Goal: Transaction & Acquisition: Purchase product/service

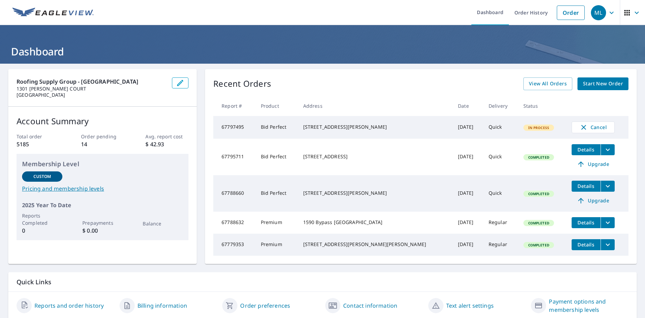
click at [593, 85] on span "Start New Order" at bounding box center [603, 84] width 40 height 9
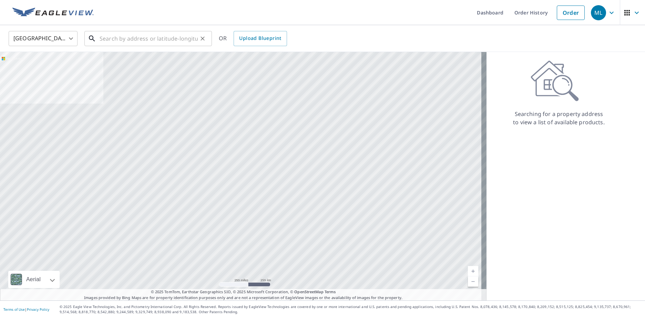
click at [107, 36] on input "text" at bounding box center [149, 38] width 98 height 19
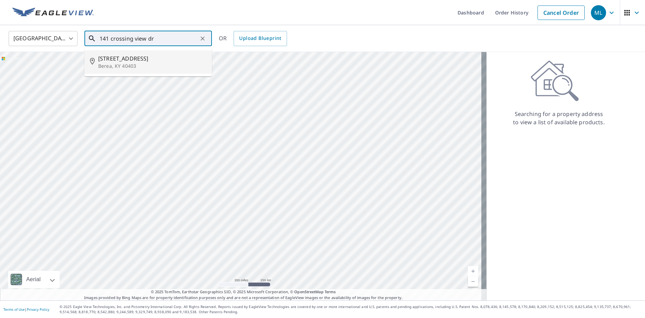
click at [105, 60] on span "[STREET_ADDRESS]" at bounding box center [152, 58] width 108 height 8
type input "[STREET_ADDRESS][PERSON_NAME]"
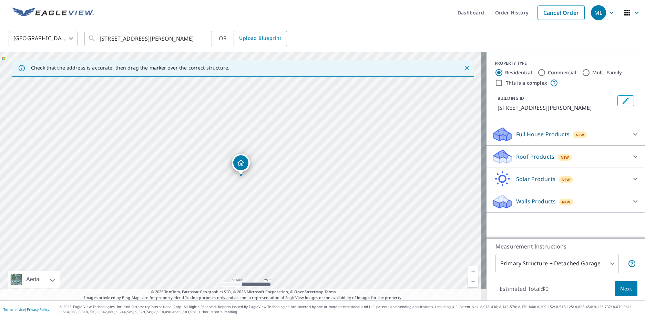
click at [523, 154] on p "Roof Products" at bounding box center [535, 157] width 38 height 8
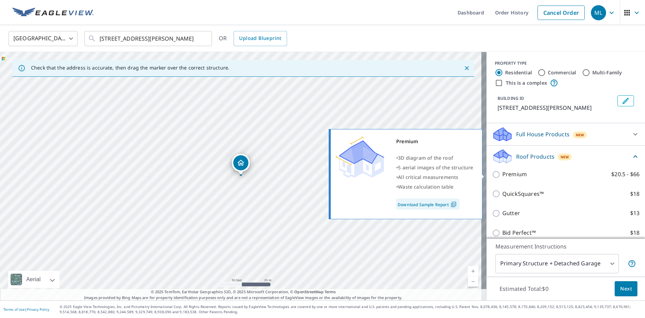
click at [492, 173] on input "Premium $20.5 - $66" at bounding box center [497, 175] width 10 height 8
checkbox input "true"
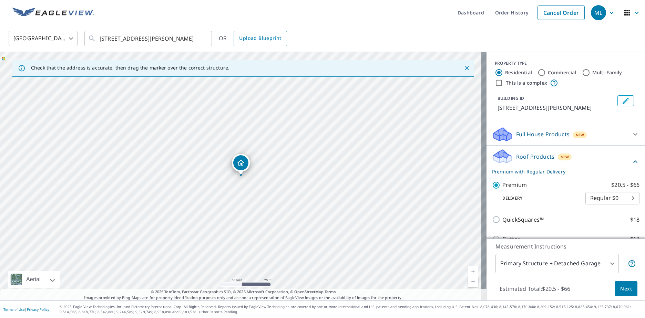
click at [628, 287] on button "Next" at bounding box center [626, 290] width 23 height 16
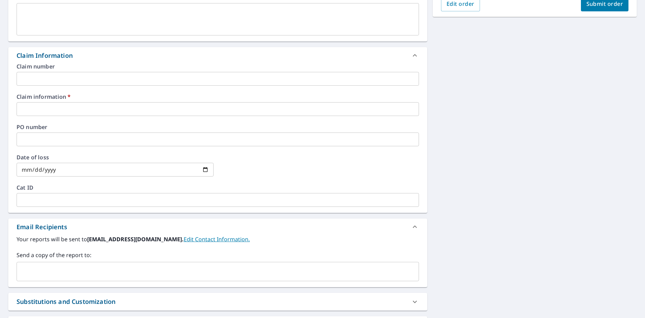
scroll to position [207, 0]
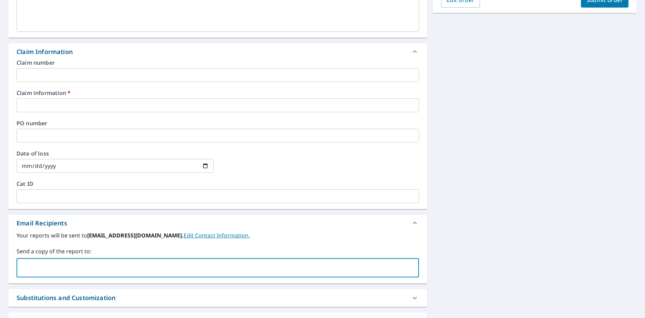
click at [52, 265] on input "text" at bounding box center [213, 268] width 386 height 13
paste input "[EMAIL_ADDRESS][DOMAIN_NAME]"
type input "[EMAIL_ADDRESS][DOMAIN_NAME]"
checkbox input "true"
type input "[PERSON_NAME][EMAIL_ADDRESS][PERSON_NAME][DOMAIN_NAME]"
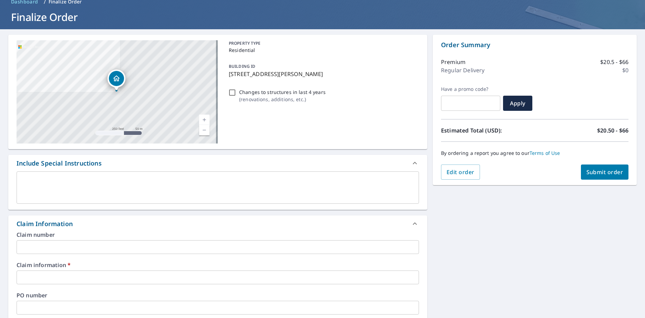
scroll to position [0, 0]
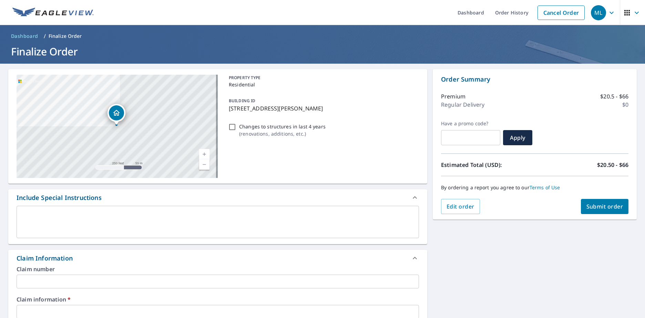
drag, startPoint x: 229, startPoint y: 108, endPoint x: 308, endPoint y: 110, distance: 80.0
click at [308, 110] on p "[STREET_ADDRESS][PERSON_NAME]" at bounding box center [323, 108] width 188 height 8
checkbox input "true"
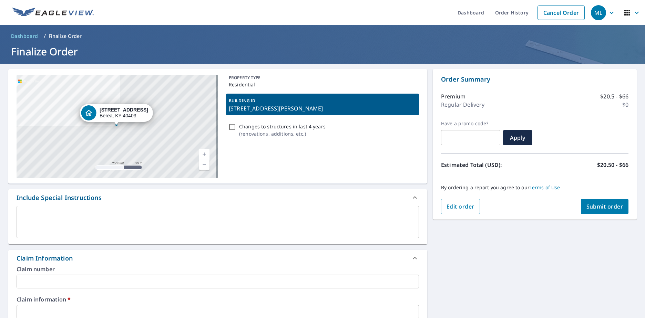
copy p "[STREET_ADDRESS]"
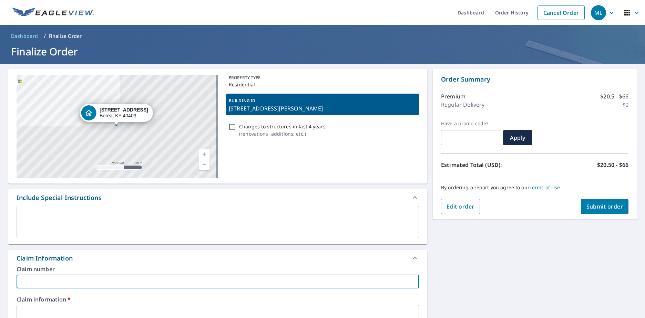
click at [51, 280] on input "text" at bounding box center [218, 282] width 403 height 14
type input "r"
checkbox input "true"
type input "ro"
checkbox input "true"
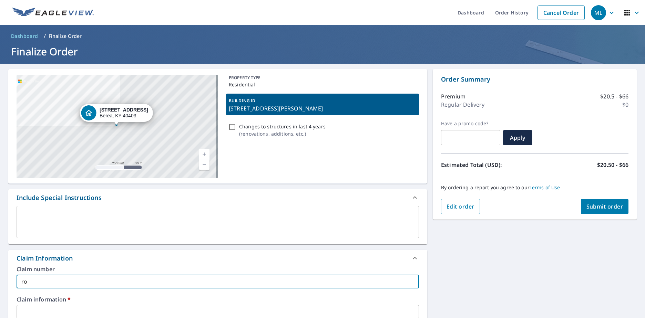
type input "r"
checkbox input "true"
type input "R"
checkbox input "true"
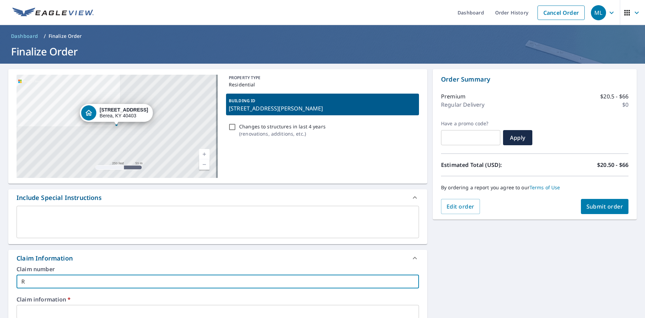
type input "RO"
checkbox input "true"
type input "[PERSON_NAME]"
checkbox input "true"
type input "ROBI"
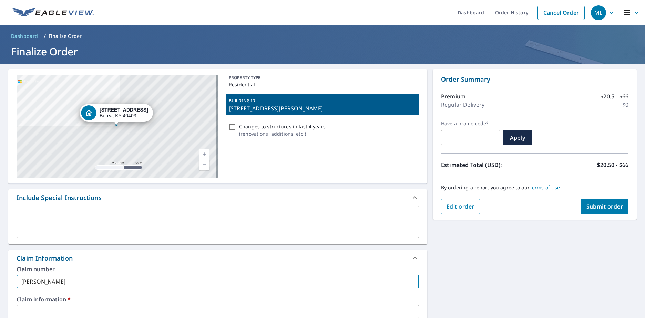
checkbox input "true"
type input "ROBINB"
checkbox input "true"
type input "ROBINBS"
checkbox input "true"
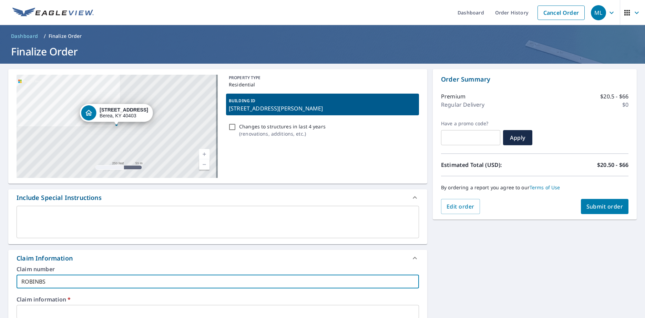
type input "ROBINBSO"
checkbox input "true"
type input "ROBINBSON"
checkbox input "true"
type input "ROBINBSO"
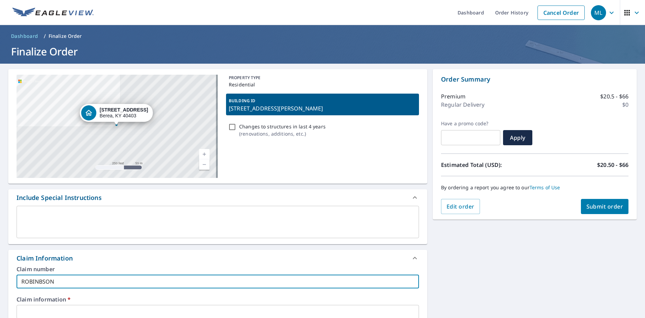
checkbox input "true"
type input "ROBINBS"
checkbox input "true"
type input "ROBINB"
checkbox input "true"
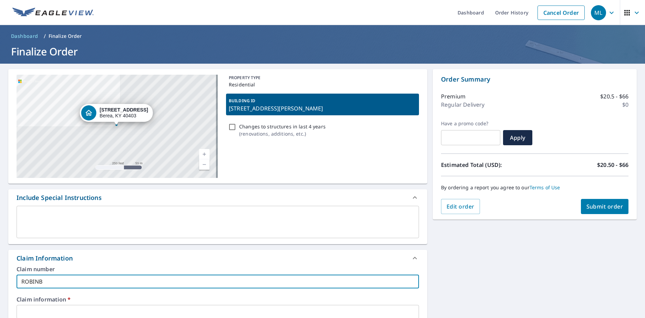
type input "[PERSON_NAME]"
checkbox input "true"
type input "ROBINS"
checkbox input "true"
type input "ROBINSO"
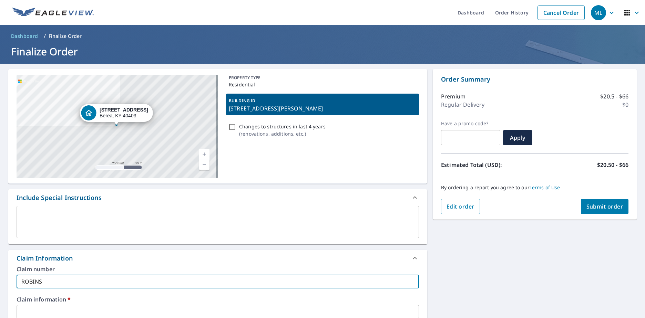
checkbox input "true"
type input "[PERSON_NAME]"
checkbox input "true"
type input "[PERSON_NAME]-"
checkbox input "true"
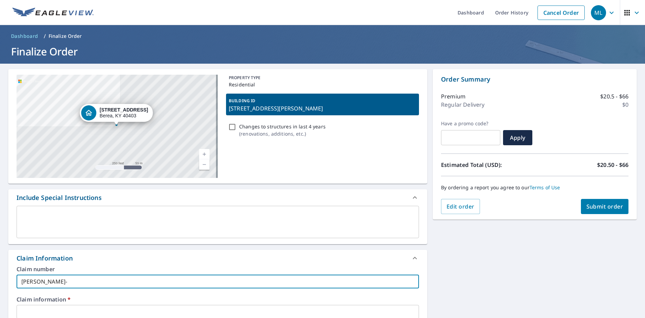
type input "[PERSON_NAME]-"
checkbox input "true"
paste input "[STREET_ADDRESS]"
type input "[PERSON_NAME]- [STREET_ADDRESS][PERSON_NAME]"
checkbox input "true"
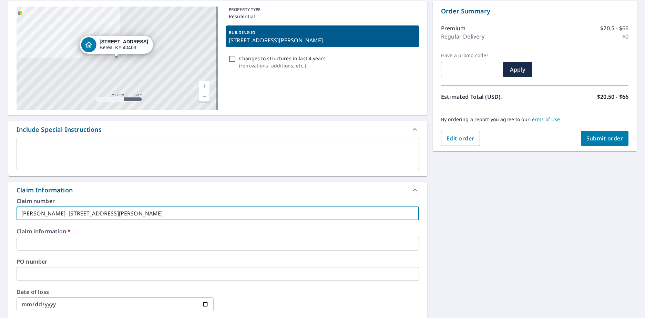
scroll to position [69, 0]
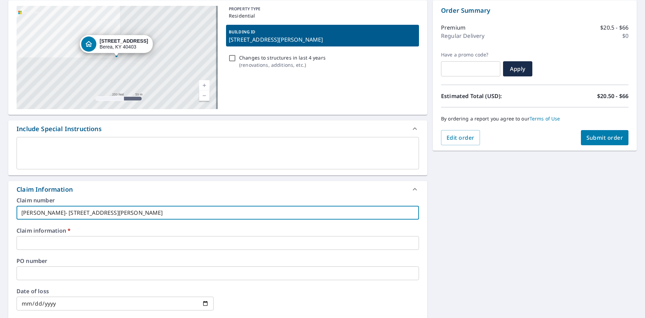
type input "[PERSON_NAME]- [STREET_ADDRESS][PERSON_NAME]"
click at [56, 244] on input "text" at bounding box center [218, 243] width 403 height 14
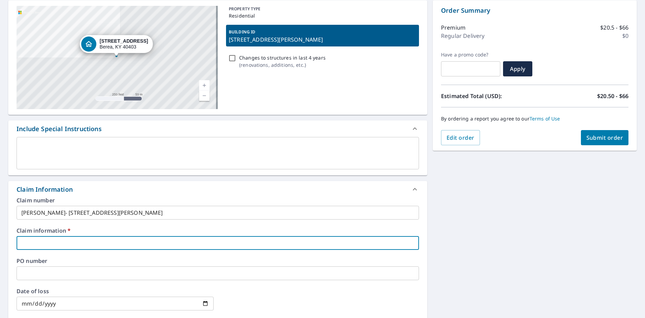
type input "R"
checkbox input "true"
type input "RO"
checkbox input "true"
type input "[PERSON_NAME]"
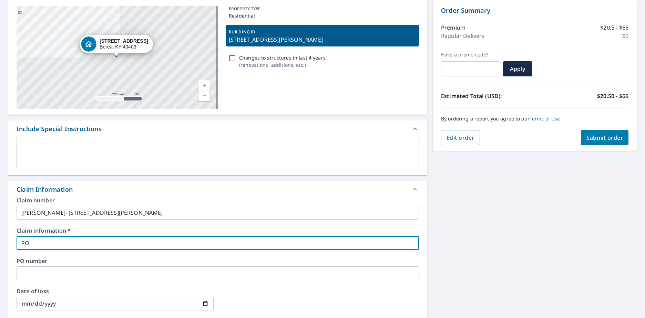
checkbox input "true"
type input "ROBI"
checkbox input "true"
type input "[PERSON_NAME]"
checkbox input "true"
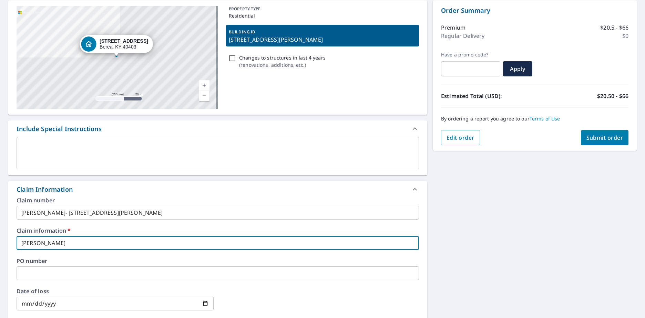
type input "ROBINS"
checkbox input "true"
type input "ROBINSO"
checkbox input "true"
type input "[PERSON_NAME]"
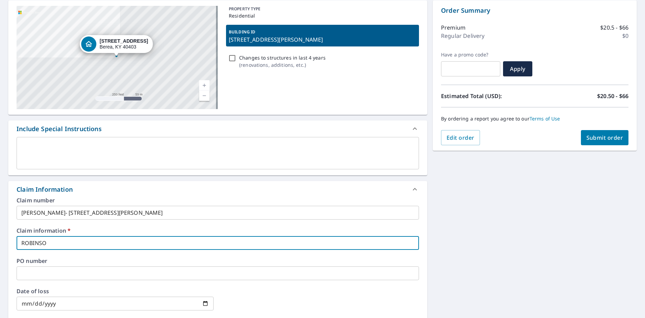
checkbox input "true"
type input "[PERSON_NAME]"
checkbox input "true"
type input "[PERSON_NAME] -"
checkbox input "true"
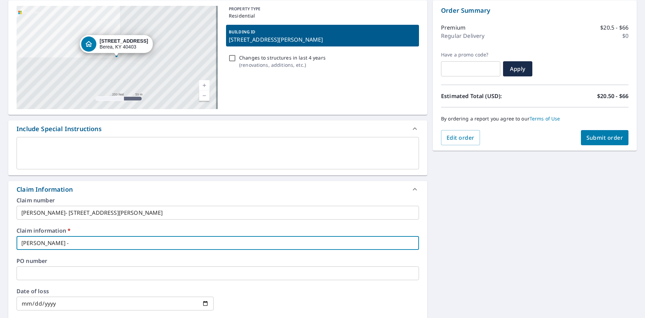
type input "[PERSON_NAME] -"
checkbox input "true"
paste input "[STREET_ADDRESS]"
type input "[PERSON_NAME] - [STREET_ADDRESS][PERSON_NAME]"
checkbox input "true"
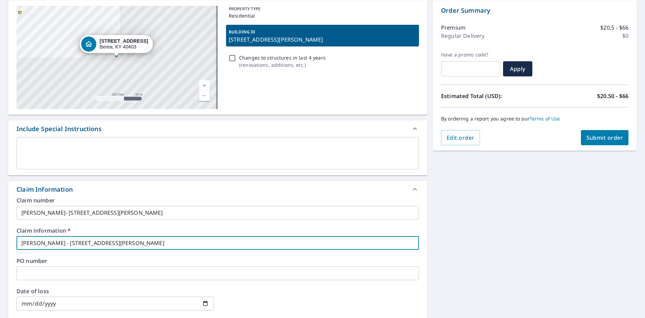
type input "[PERSON_NAME] - [STREET_ADDRESS][PERSON_NAME]"
click at [47, 272] on input "text" at bounding box center [218, 274] width 403 height 14
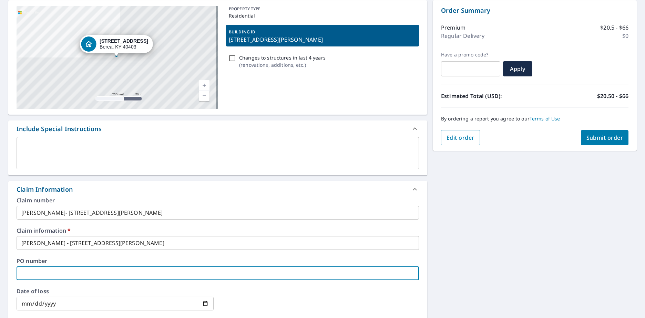
type input "R"
checkbox input "true"
type input "RO"
checkbox input "true"
type input "[PERSON_NAME]"
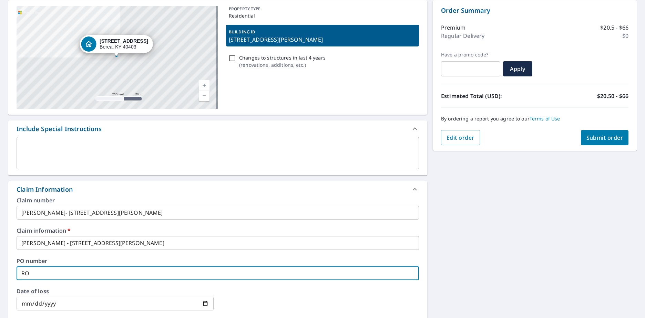
checkbox input "true"
type input "ROBI"
checkbox input "true"
type input "[PERSON_NAME]"
checkbox input "true"
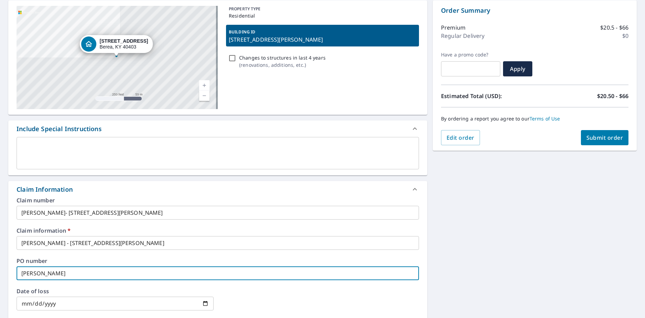
type input "ROBINS"
checkbox input "true"
type input "ROBINSO"
checkbox input "true"
type input "[PERSON_NAME]"
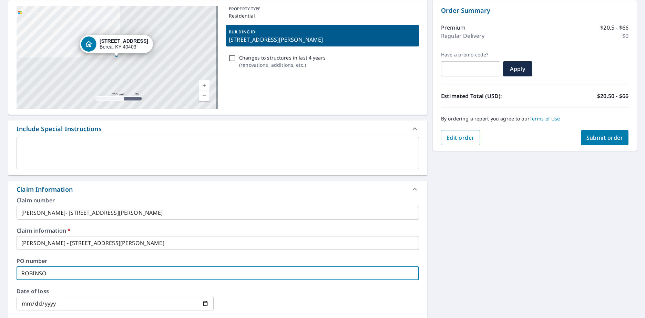
checkbox input "true"
type input "[PERSON_NAME]"
checkbox input "true"
type input "[PERSON_NAME] -"
checkbox input "true"
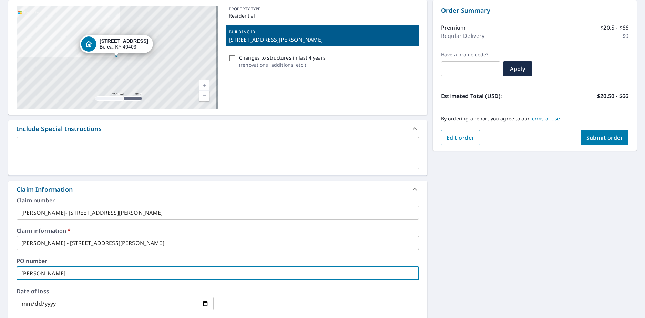
type input "[PERSON_NAME] -"
checkbox input "true"
paste input "[STREET_ADDRESS]"
type input "[PERSON_NAME] - [STREET_ADDRESS][PERSON_NAME]"
checkbox input "true"
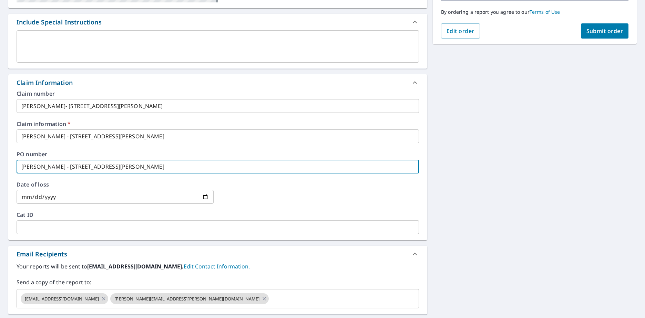
scroll to position [165, 0]
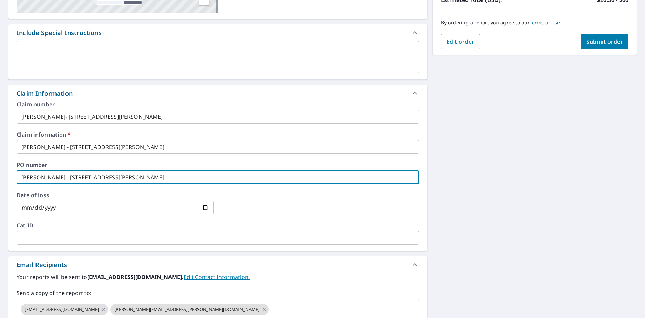
type input "[PERSON_NAME] - [STREET_ADDRESS][PERSON_NAME]"
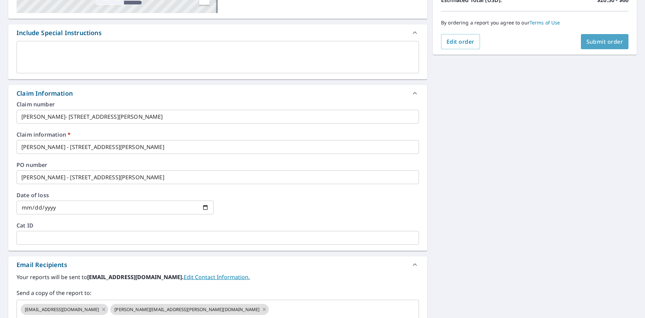
click at [606, 44] on span "Submit order" at bounding box center [605, 42] width 37 height 8
checkbox input "true"
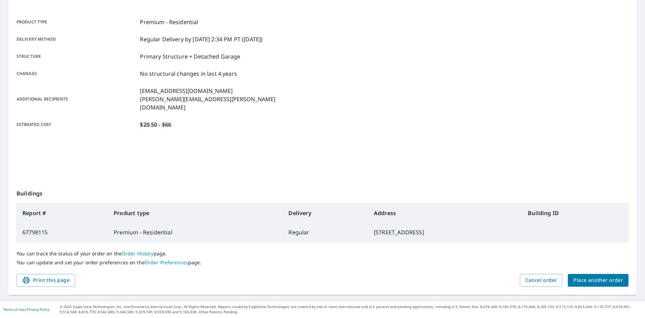
scroll to position [87, 0]
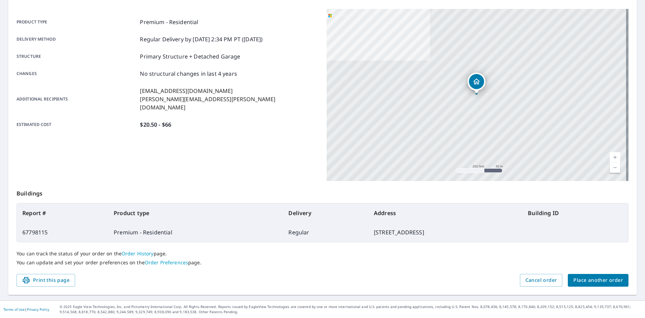
click at [597, 275] on button "Place another order" at bounding box center [598, 280] width 61 height 13
